Goal: Check status: Check status

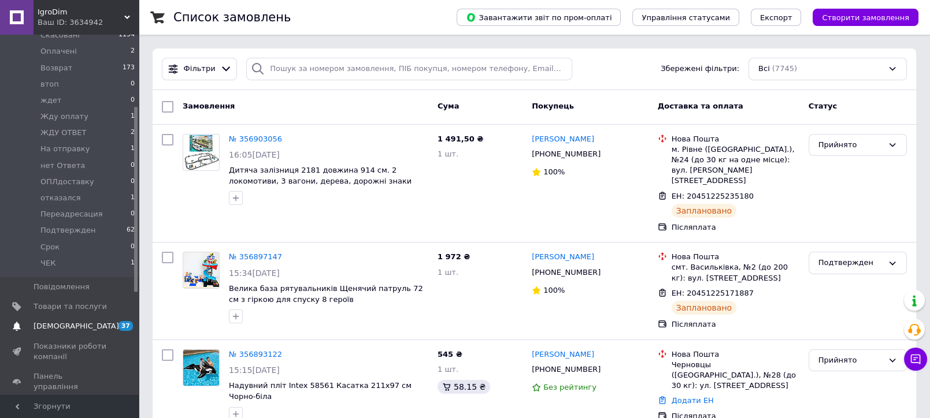
click at [43, 321] on span "[DEMOGRAPHIC_DATA]" at bounding box center [77, 326] width 86 height 10
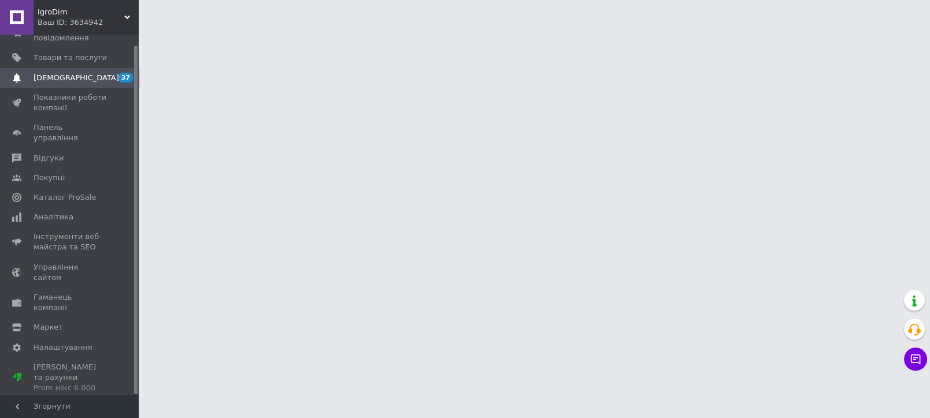
scroll to position [10, 0]
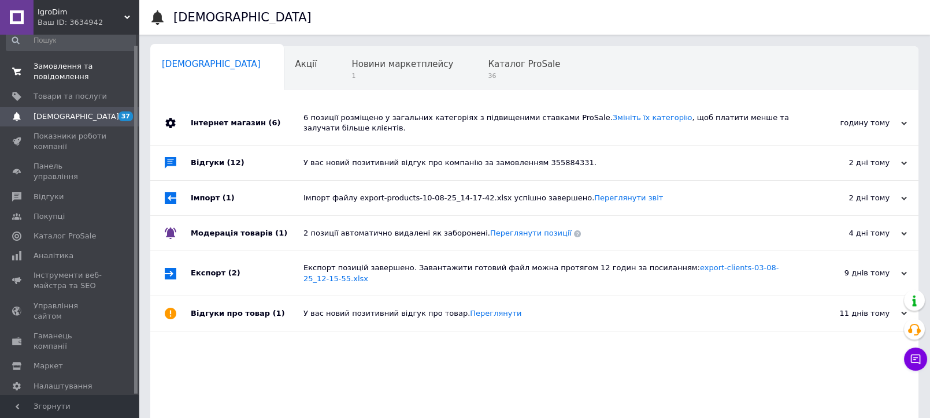
click at [80, 59] on link "Замовлення та повідомлення 0 0" at bounding box center [71, 72] width 142 height 30
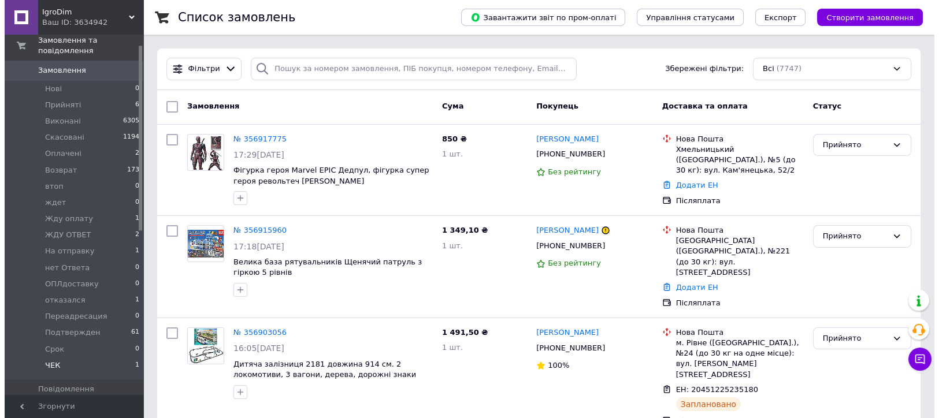
scroll to position [139, 0]
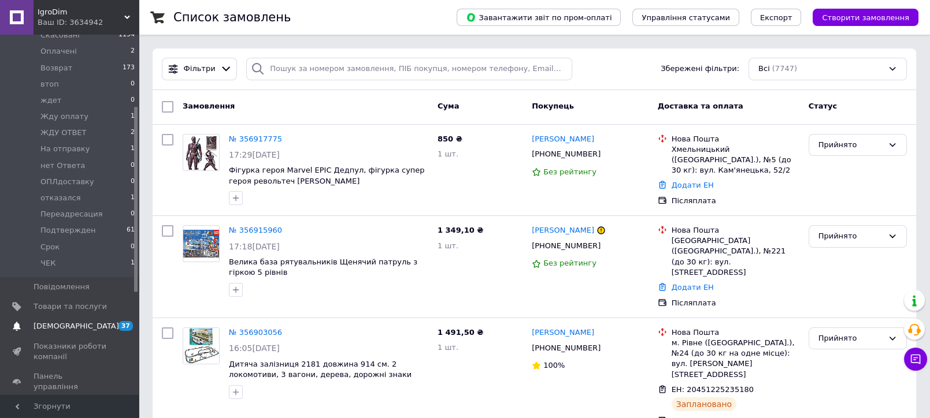
click at [87, 321] on span "[DEMOGRAPHIC_DATA]" at bounding box center [70, 326] width 73 height 10
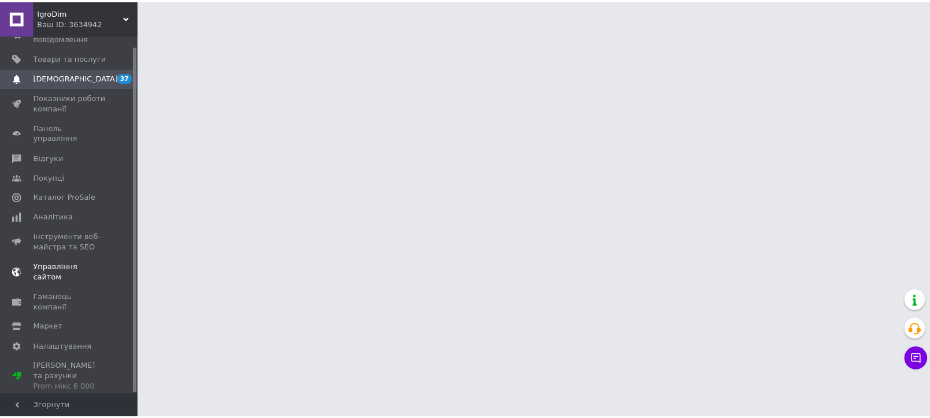
scroll to position [10, 0]
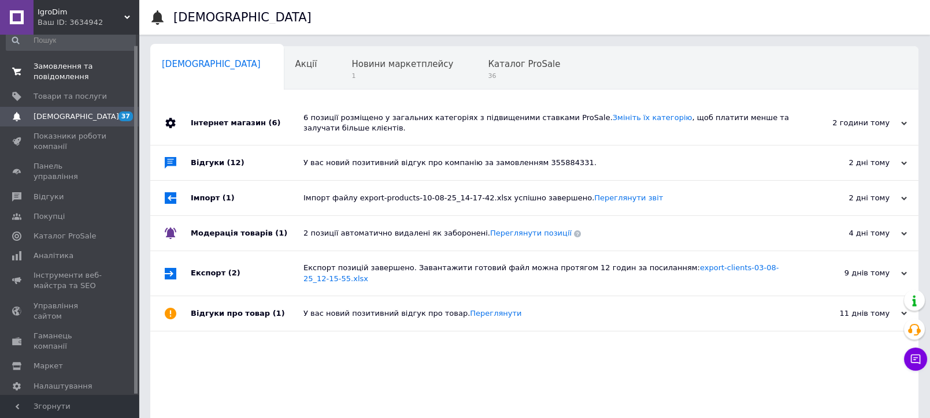
click at [90, 72] on span "Замовлення та повідомлення" at bounding box center [70, 71] width 73 height 21
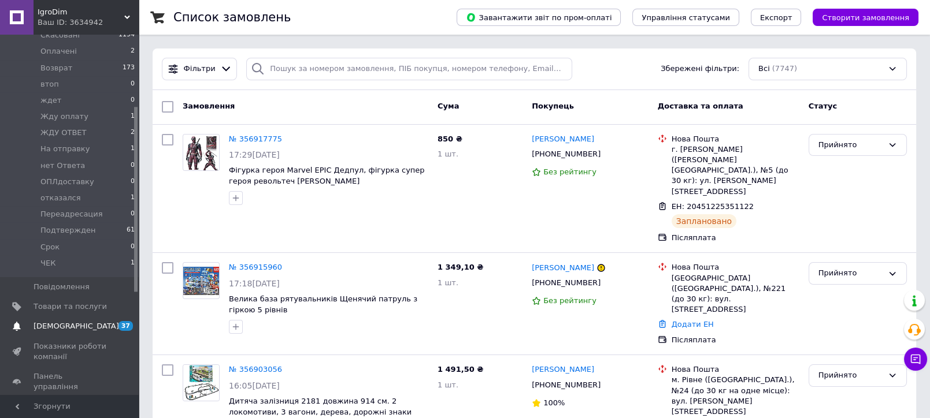
click at [87, 321] on span "[DEMOGRAPHIC_DATA]" at bounding box center [70, 326] width 73 height 10
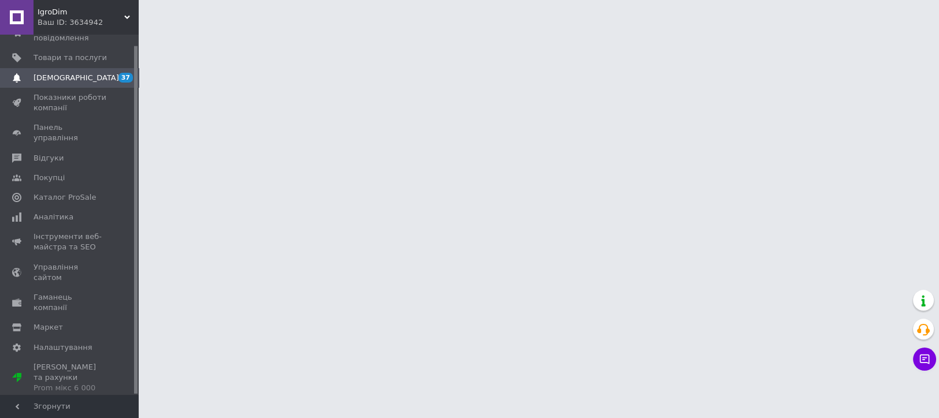
scroll to position [10, 0]
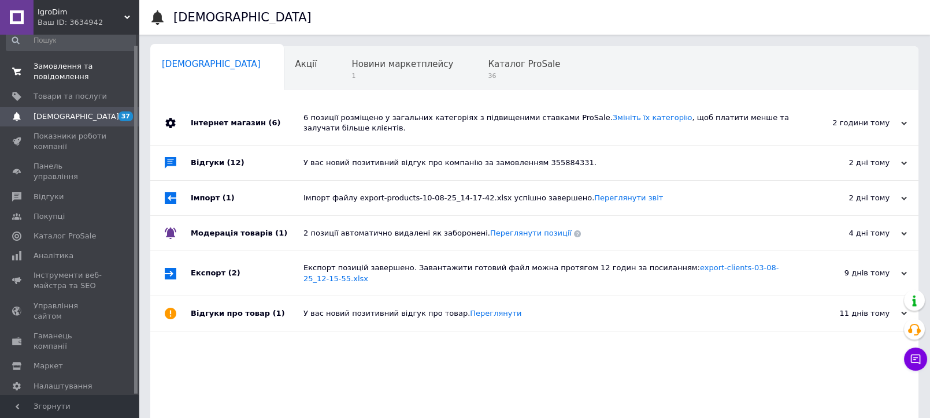
click at [100, 76] on span "Замовлення та повідомлення" at bounding box center [70, 71] width 73 height 21
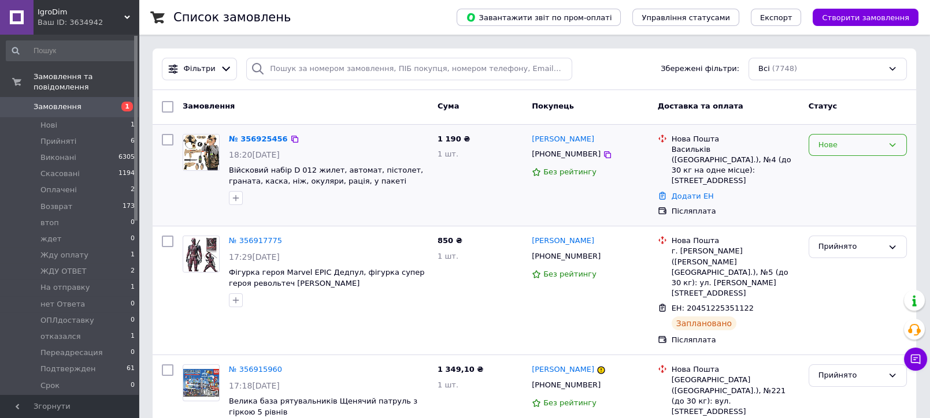
click at [837, 150] on div "Нове" at bounding box center [850, 145] width 65 height 12
click at [836, 169] on li "Прийнято" at bounding box center [857, 168] width 97 height 21
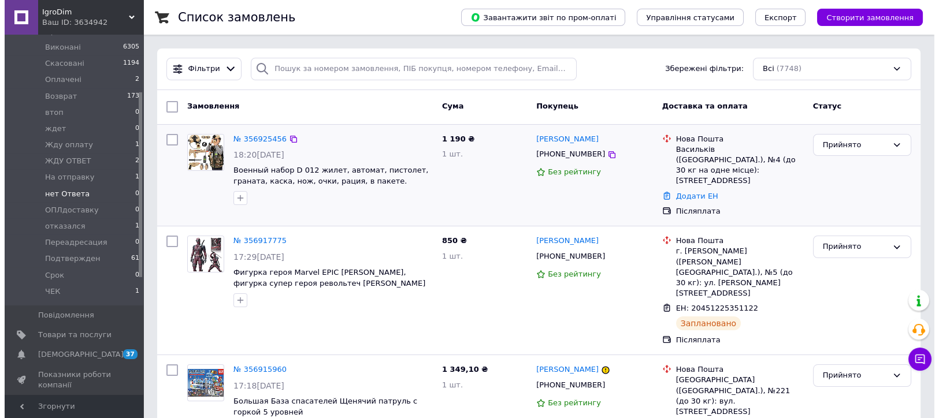
scroll to position [128, 0]
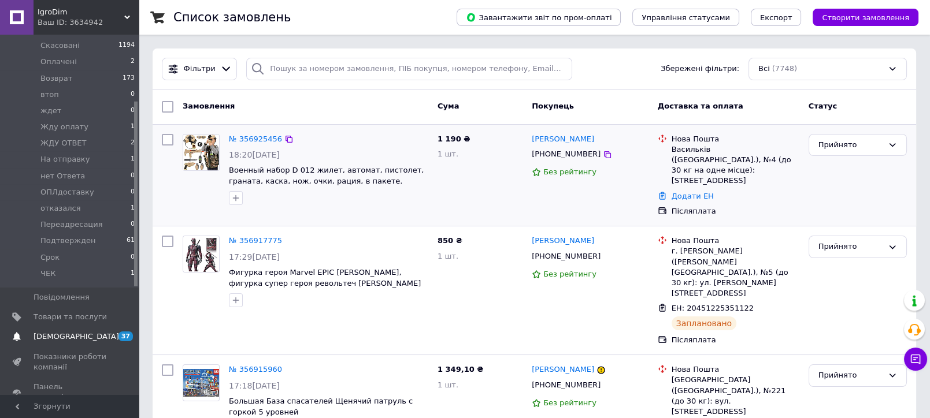
click at [83, 332] on span "[DEMOGRAPHIC_DATA]" at bounding box center [70, 337] width 73 height 10
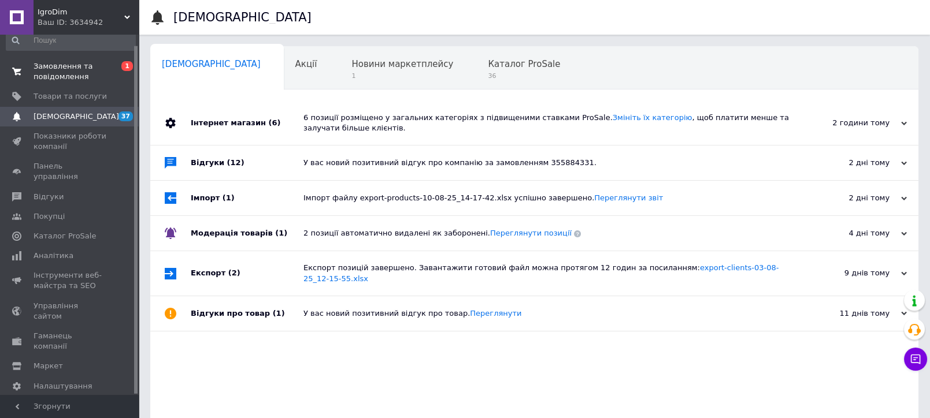
click at [98, 76] on span "Замовлення та повідомлення" at bounding box center [70, 71] width 73 height 21
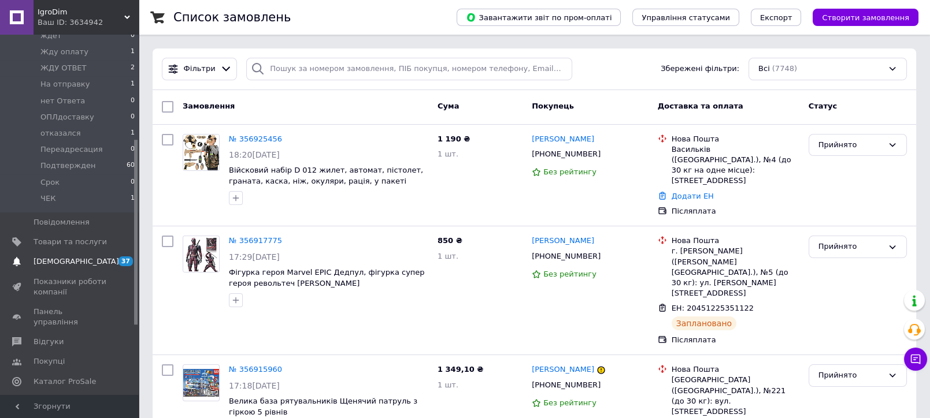
click at [62, 257] on span "[DEMOGRAPHIC_DATA]" at bounding box center [77, 262] width 86 height 10
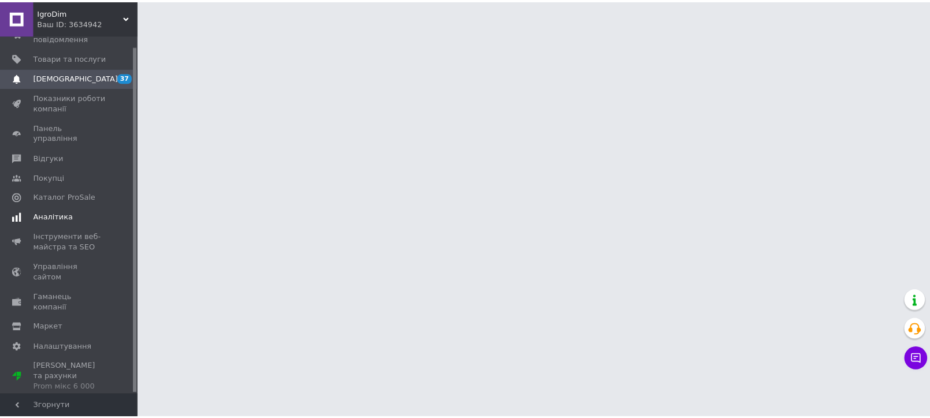
scroll to position [10, 0]
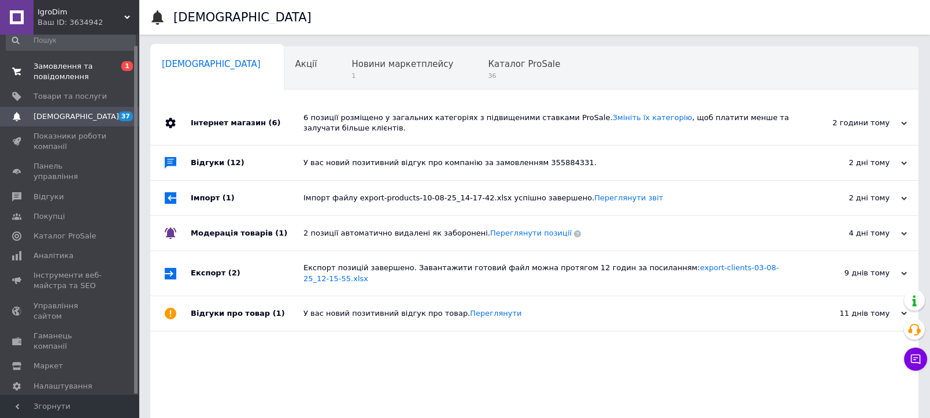
click at [73, 81] on link "Замовлення та повідомлення 0 1" at bounding box center [71, 72] width 142 height 30
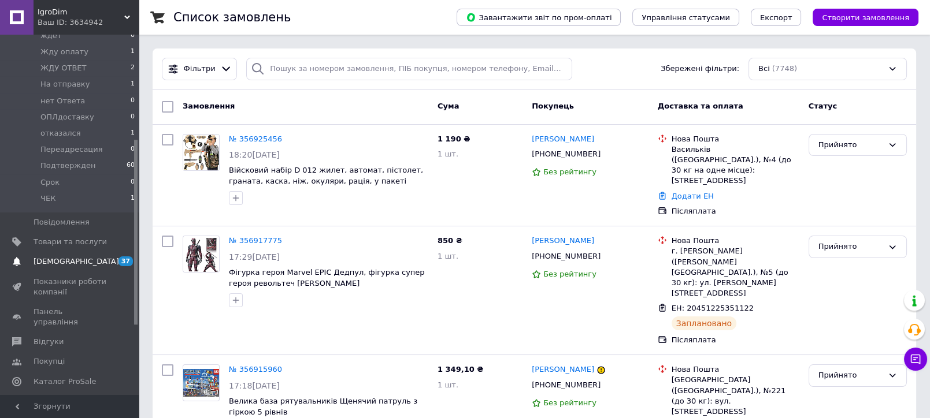
click at [71, 257] on span "[DEMOGRAPHIC_DATA]" at bounding box center [77, 262] width 86 height 10
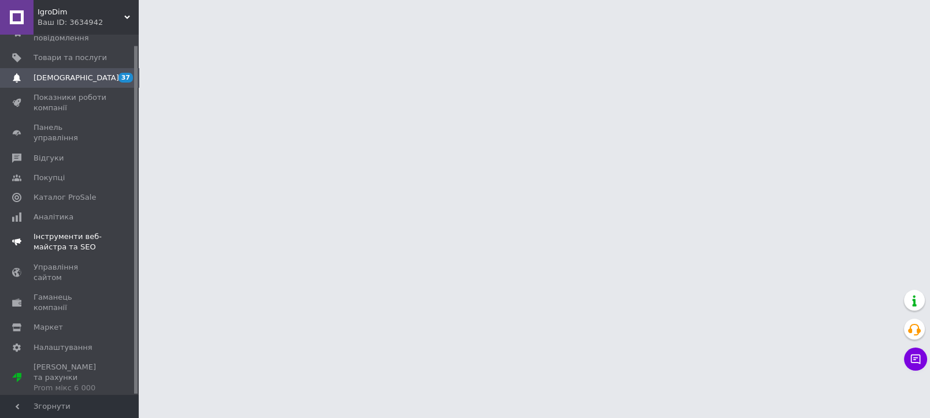
scroll to position [10, 0]
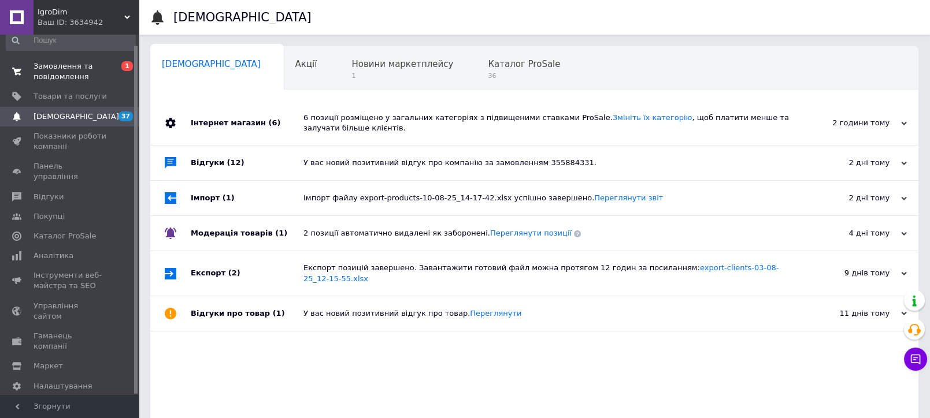
click at [117, 65] on span "0 1" at bounding box center [123, 71] width 32 height 21
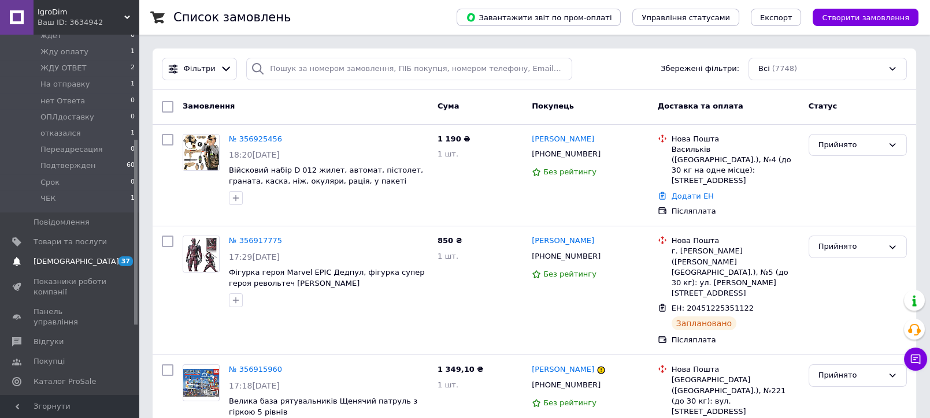
click at [70, 257] on span "[DEMOGRAPHIC_DATA]" at bounding box center [77, 262] width 86 height 10
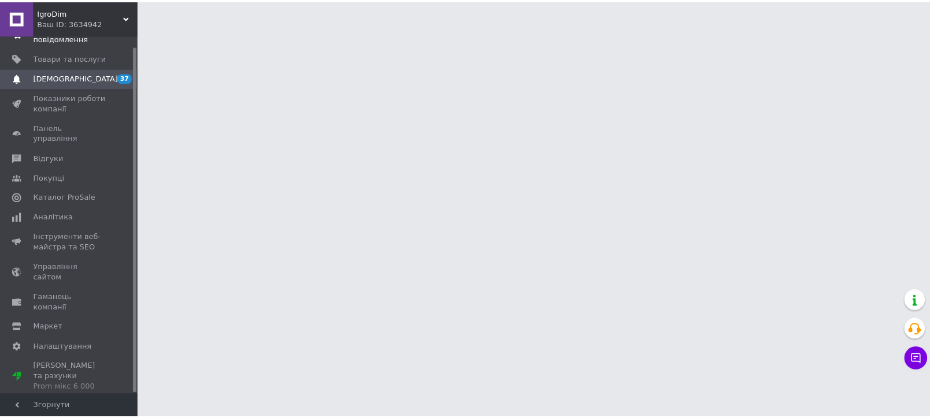
scroll to position [10, 0]
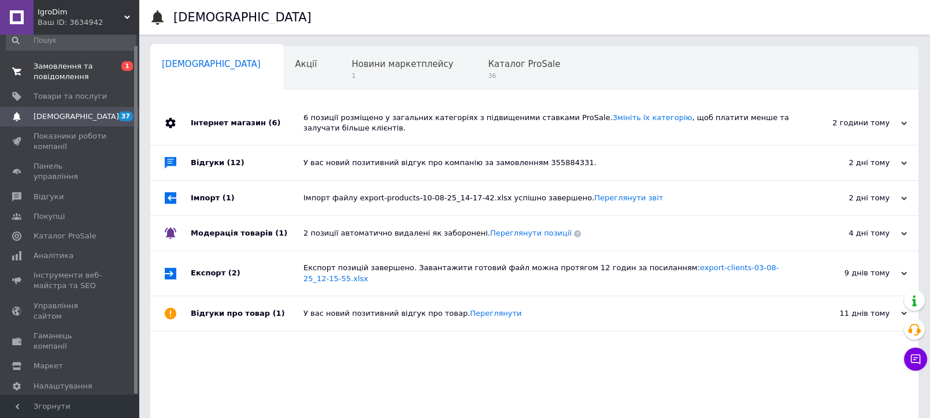
click at [91, 72] on span "Замовлення та повідомлення" at bounding box center [70, 71] width 73 height 21
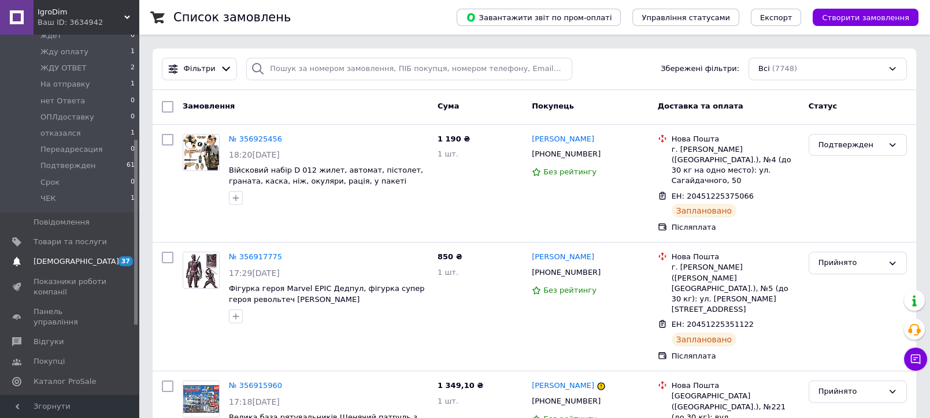
click at [97, 257] on span "[DEMOGRAPHIC_DATA]" at bounding box center [70, 262] width 73 height 10
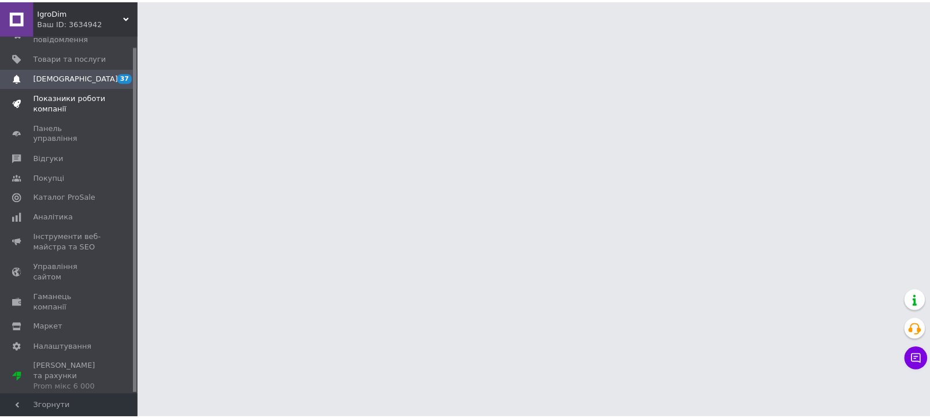
scroll to position [10, 0]
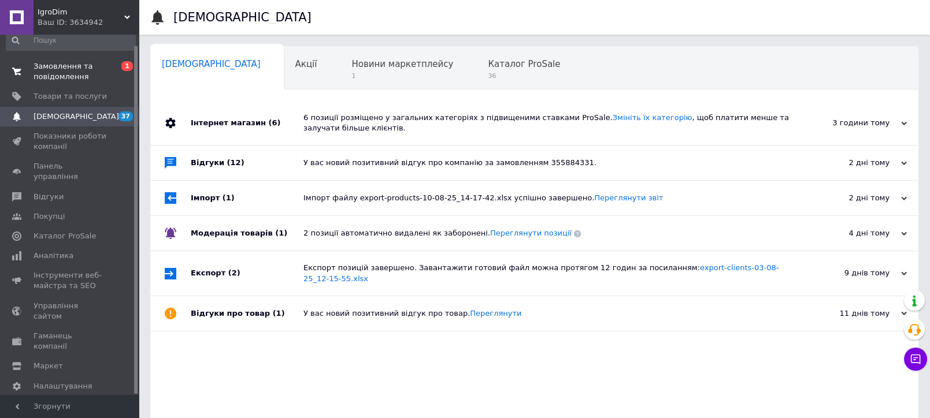
click at [88, 57] on link "Замовлення та повідомлення 0 1" at bounding box center [71, 72] width 142 height 30
